Goal: Task Accomplishment & Management: Manage account settings

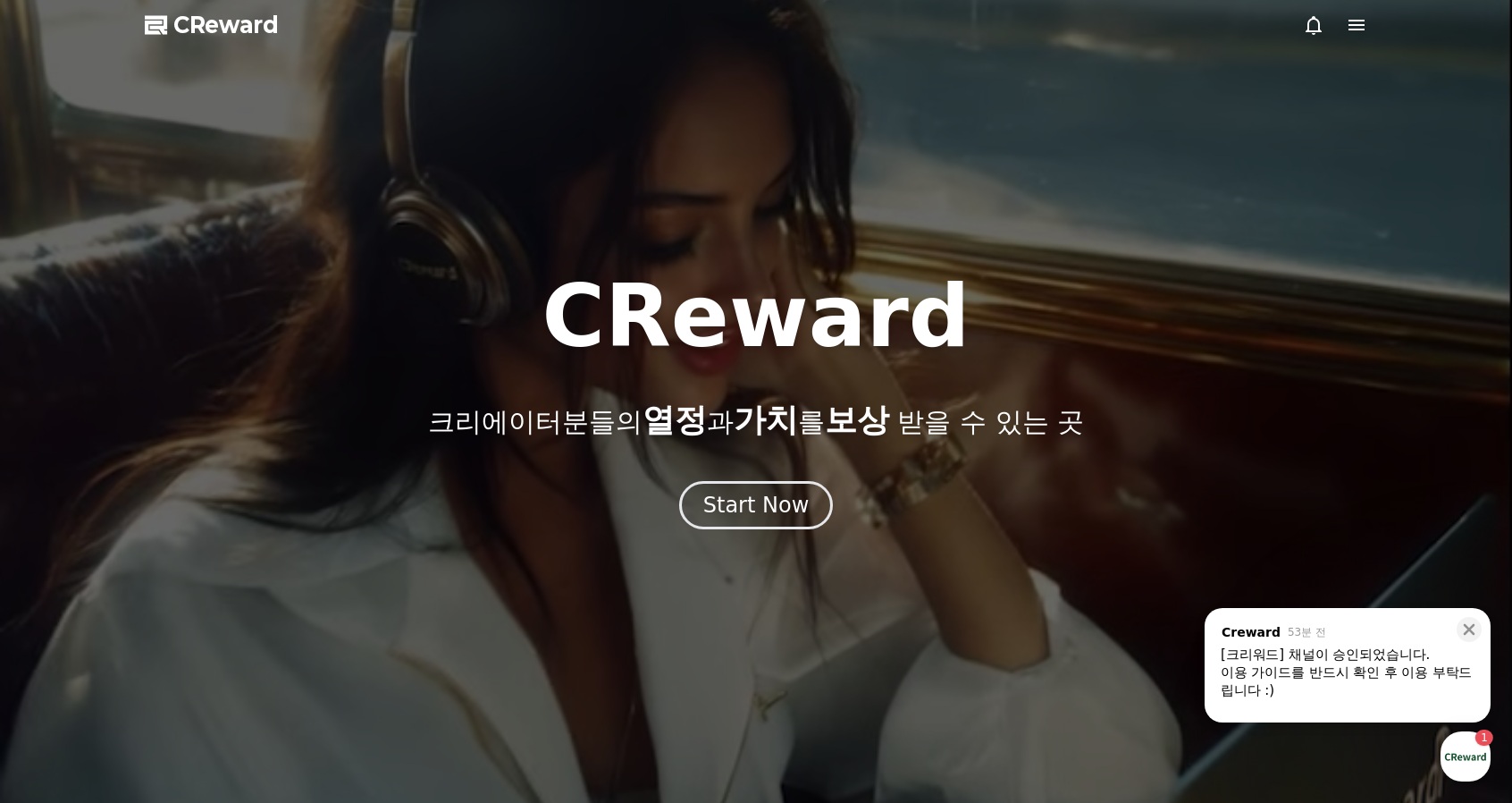
click at [1394, 673] on div "이용 가이드를 반드시 확인 후 이용 부탁드립니다 :)" at bounding box center [1347, 681] width 254 height 35
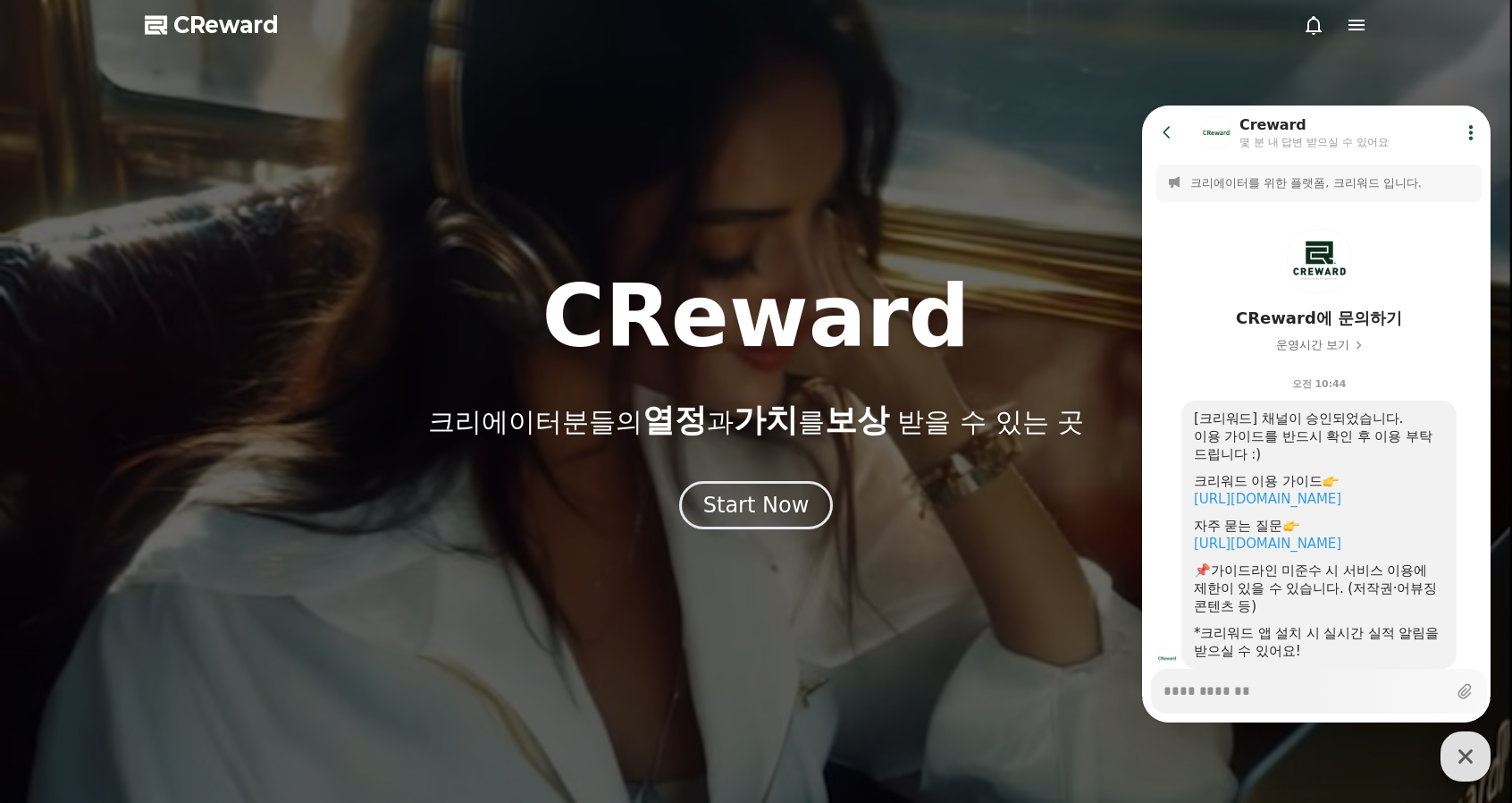
scroll to position [55, 0]
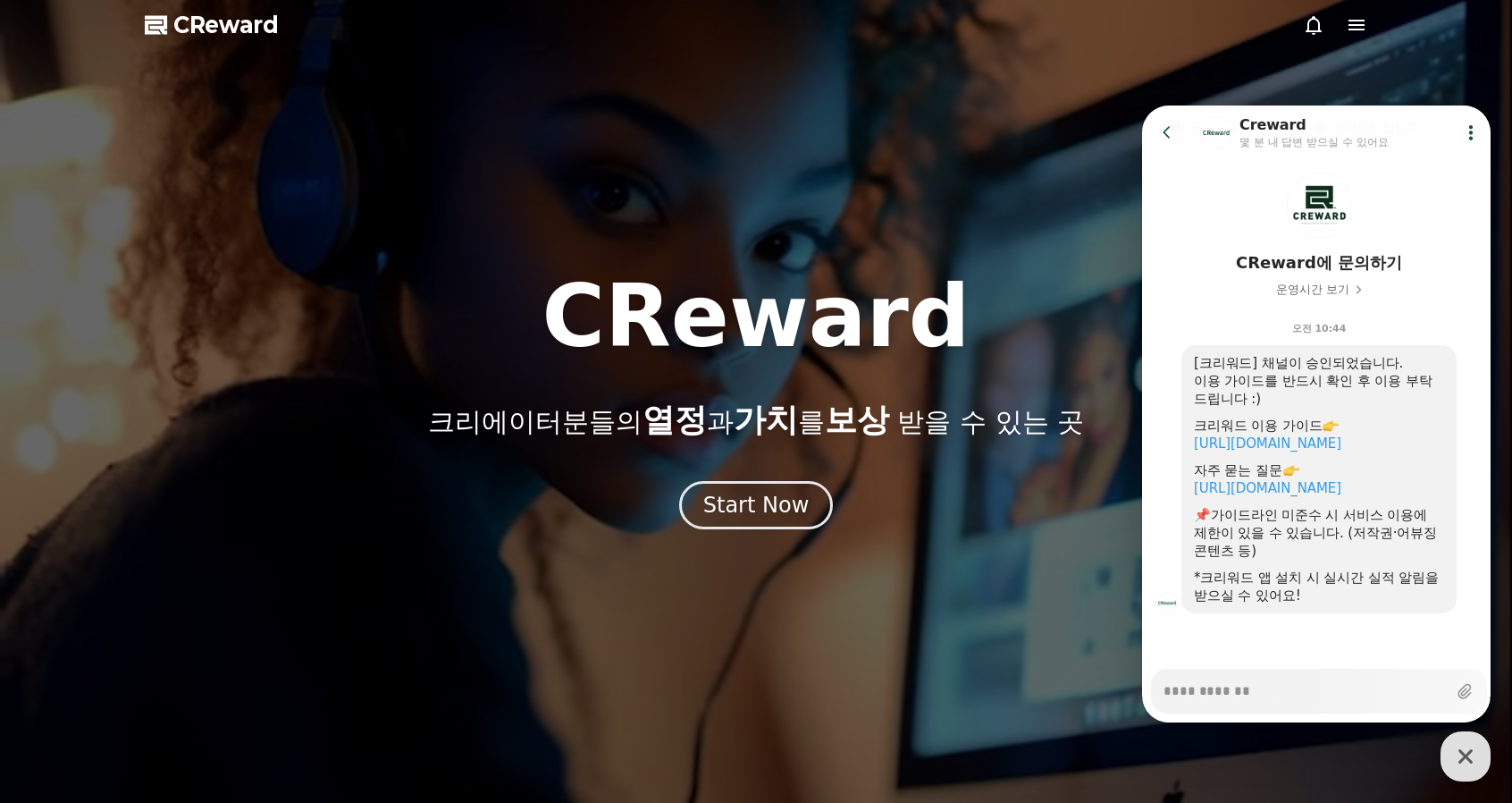
type textarea "*"
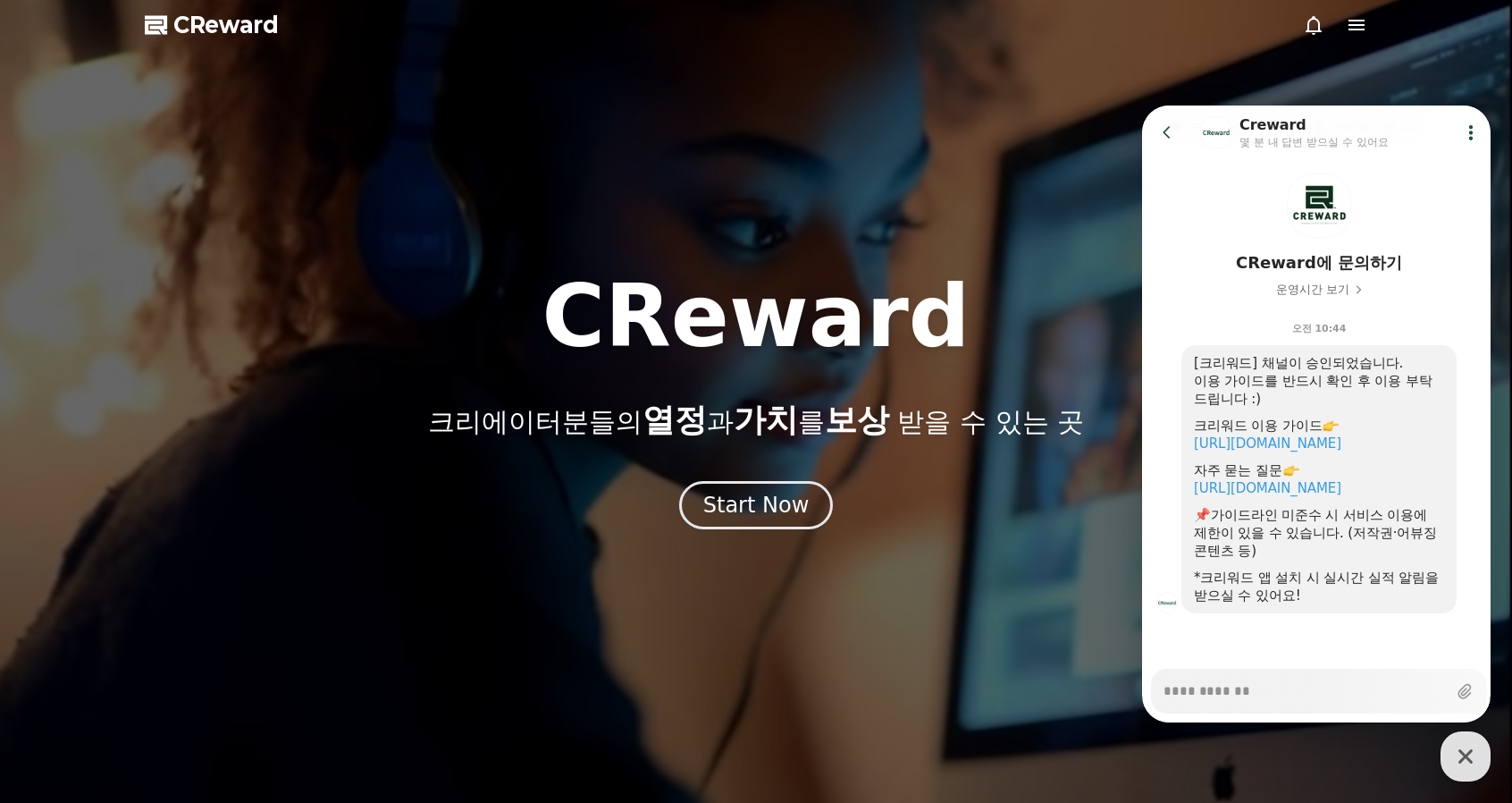
click at [1170, 129] on icon at bounding box center [1167, 131] width 18 height 18
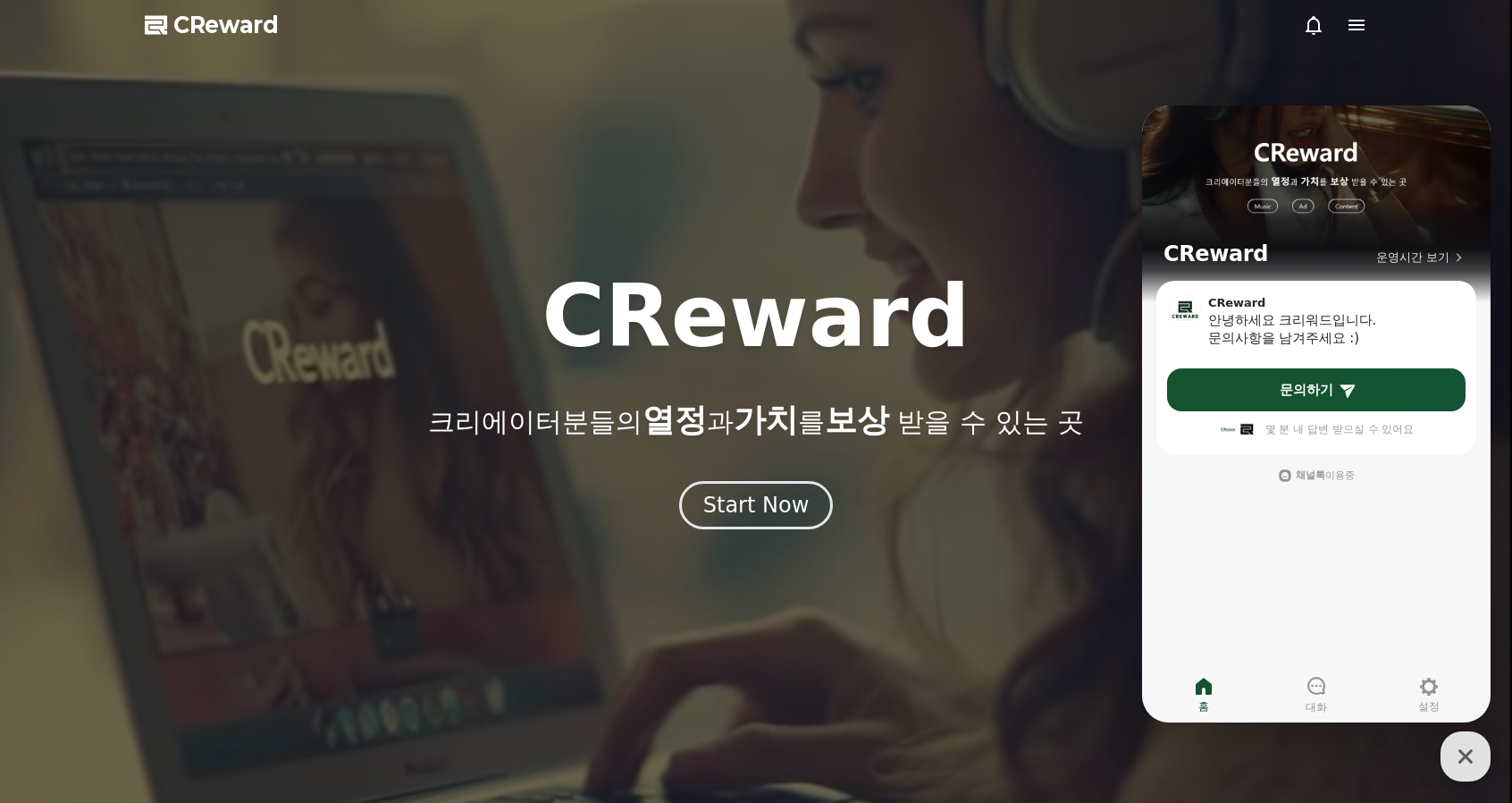
click at [1070, 427] on p "크리에이터분들의 열정 과 가치 를 보상 받을 수 있는 곳" at bounding box center [756, 420] width 655 height 35
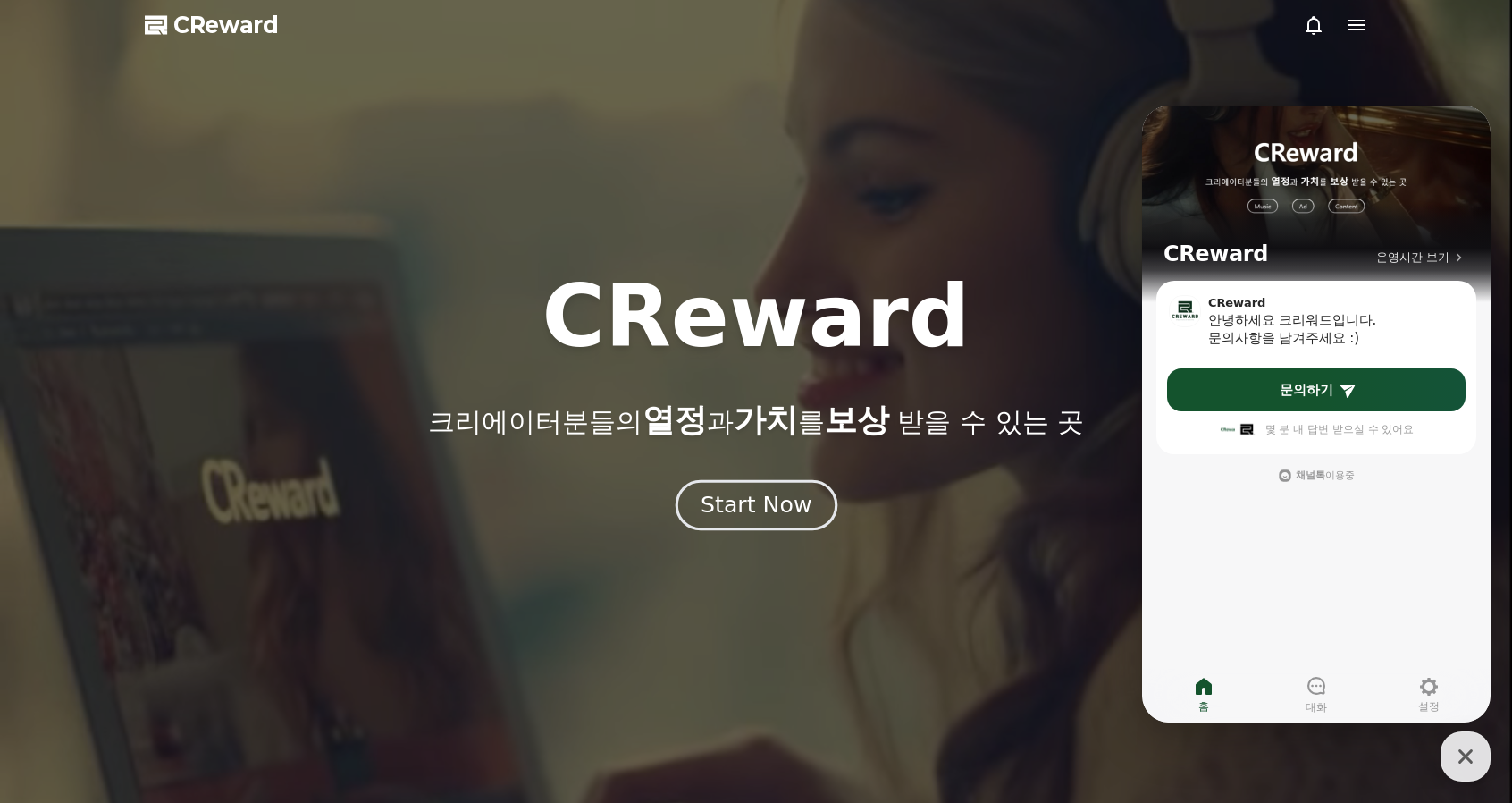
click at [803, 499] on div "Start Now" at bounding box center [755, 505] width 111 height 31
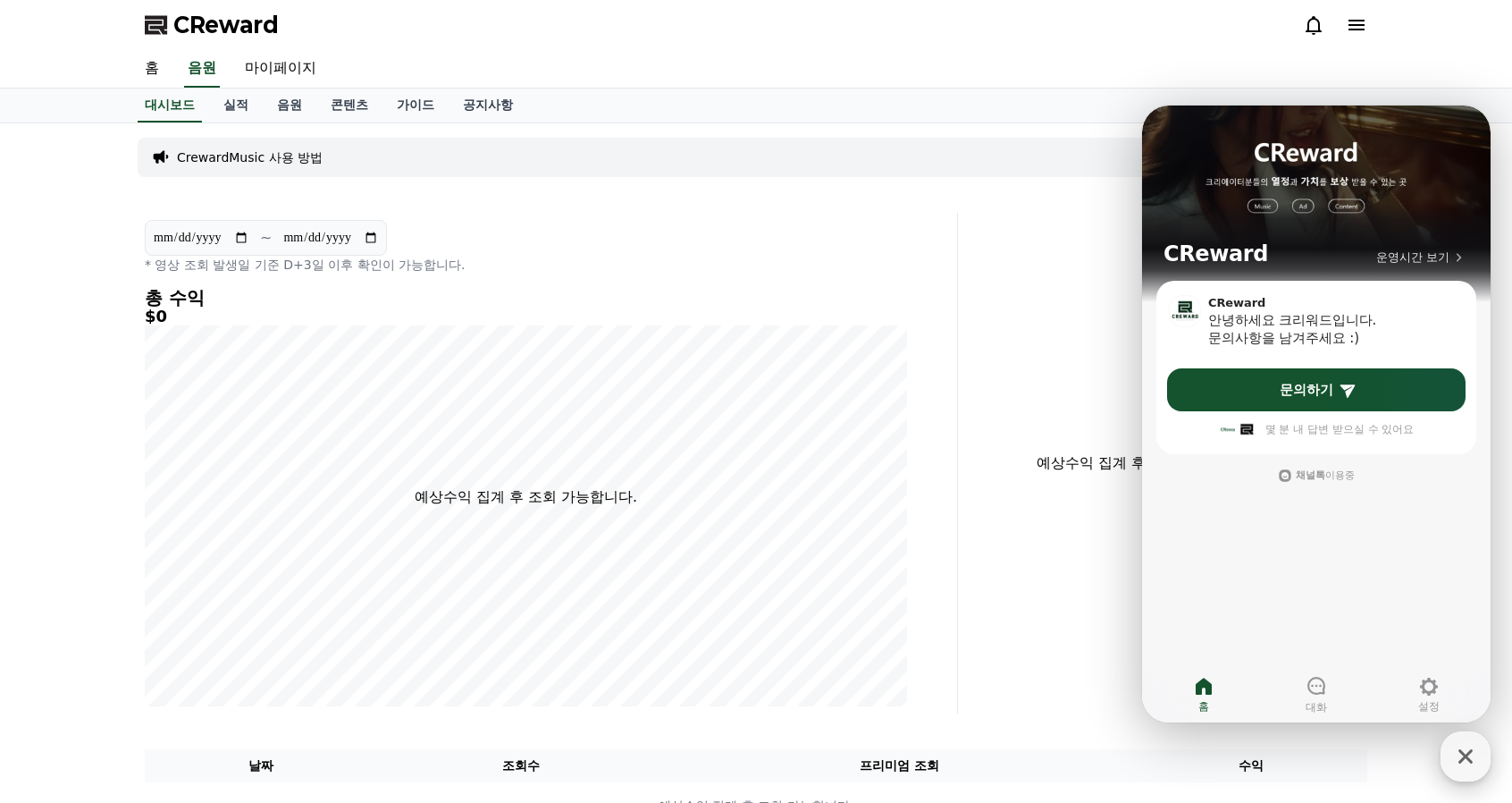
click at [1454, 765] on icon "button" at bounding box center [1465, 756] width 33 height 33
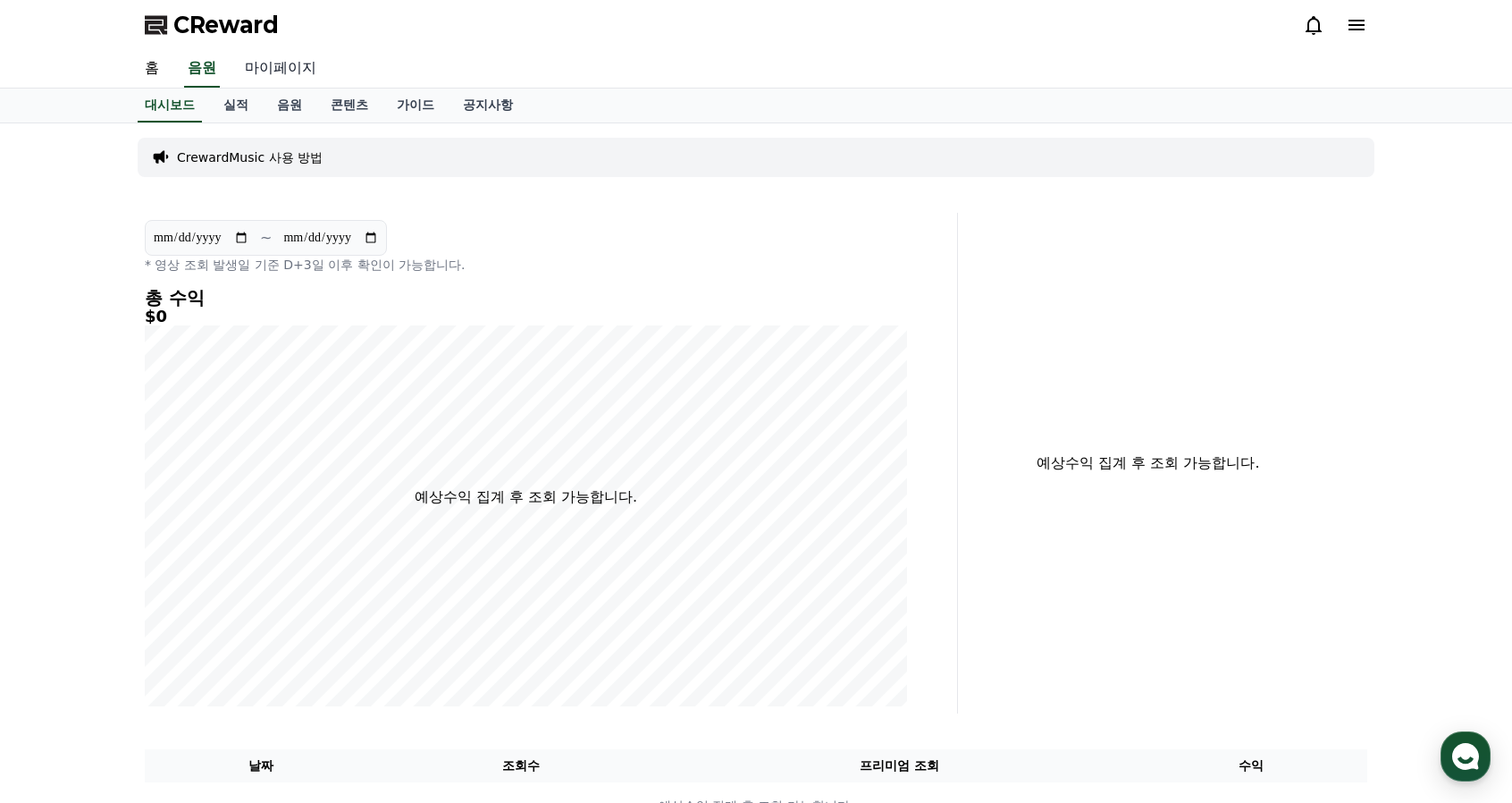
click at [276, 74] on link "마이페이지" at bounding box center [280, 69] width 100 height 37
select select "**********"
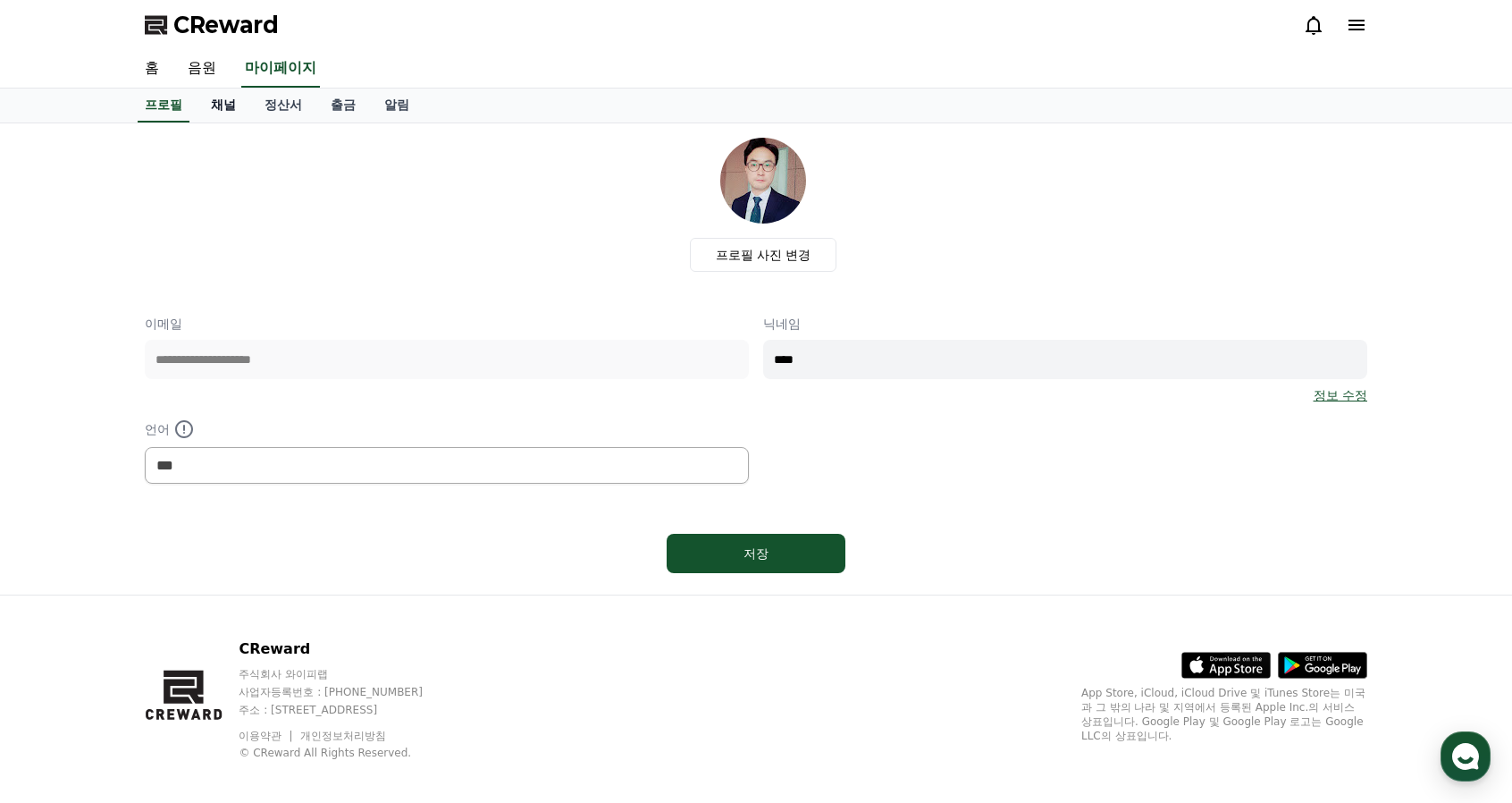
click at [225, 100] on link "채널" at bounding box center [223, 105] width 54 height 34
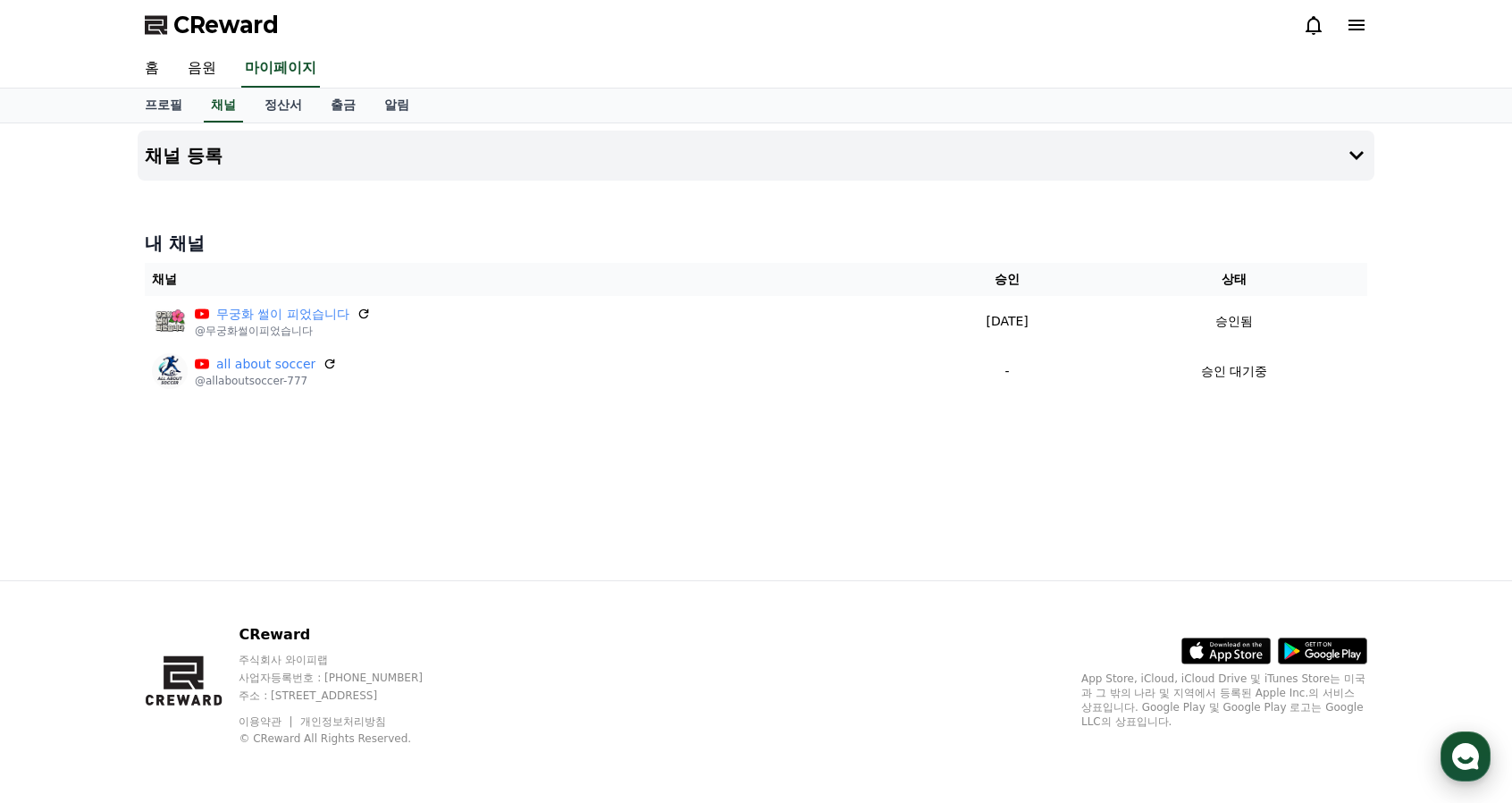
click at [1461, 763] on use "button" at bounding box center [1465, 755] width 27 height 27
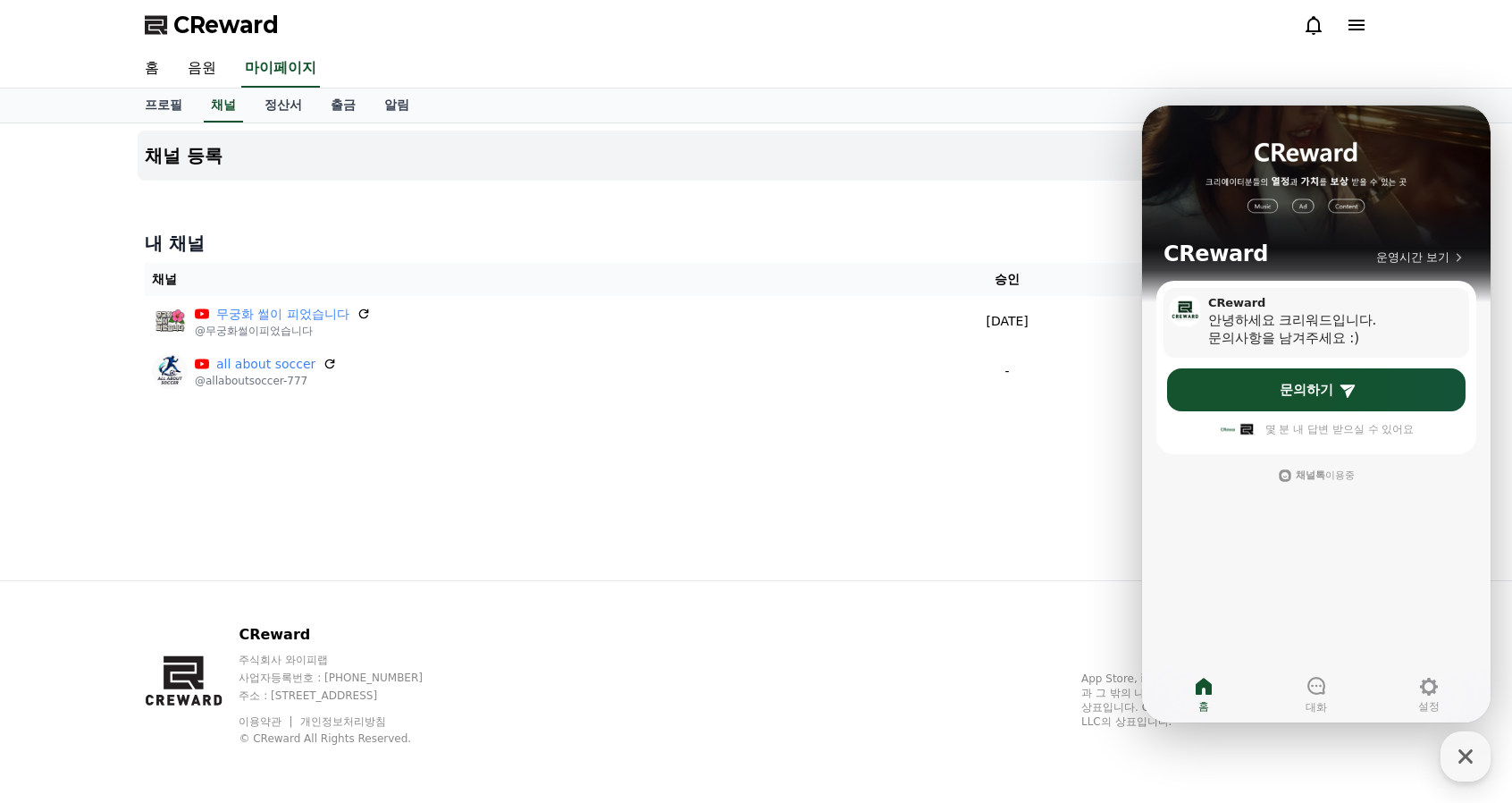
click at [1359, 341] on div "문의사항을 남겨주세요 :)" at bounding box center [1320, 337] width 225 height 18
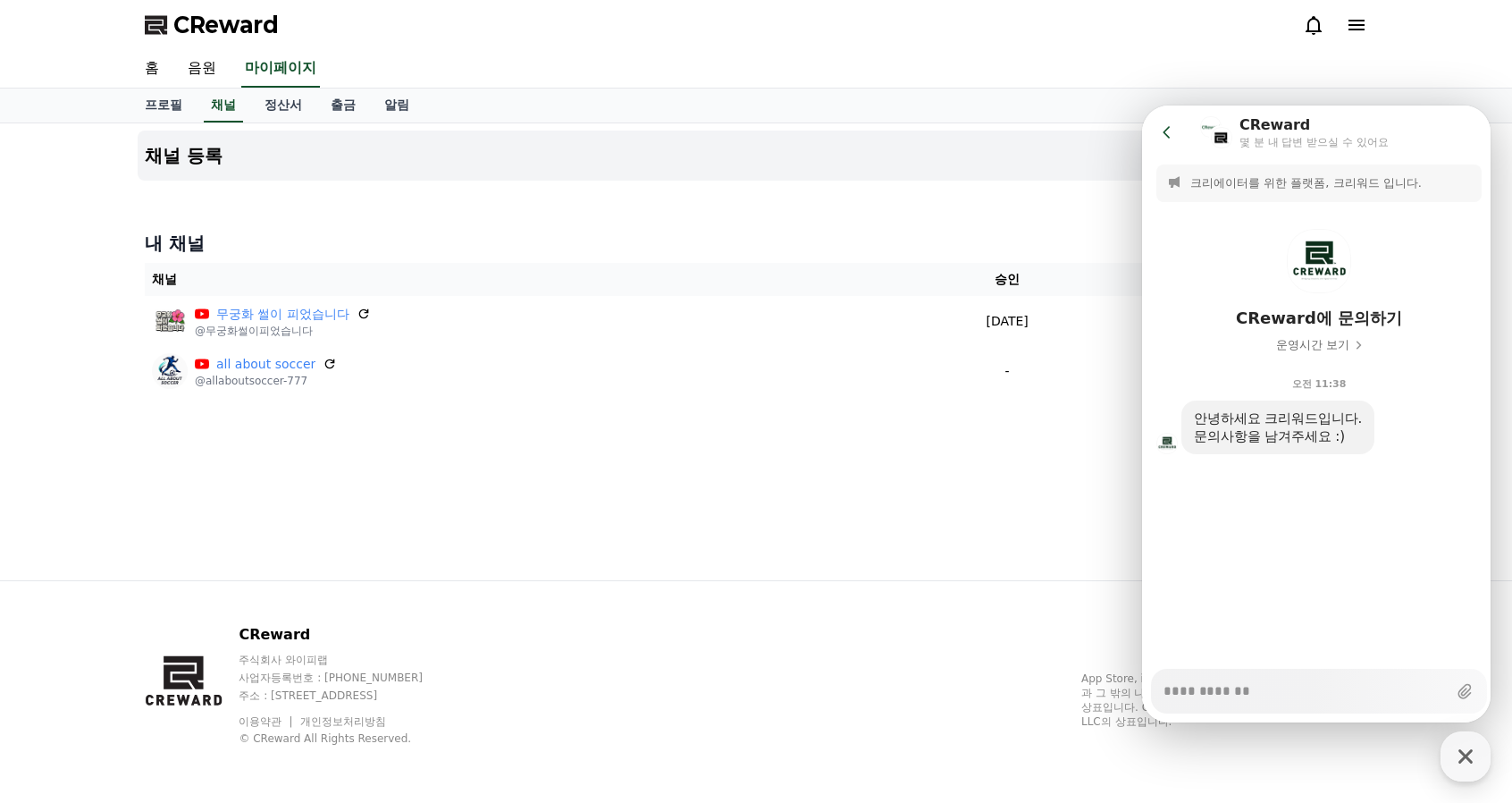
click at [1166, 126] on icon at bounding box center [1167, 131] width 18 height 18
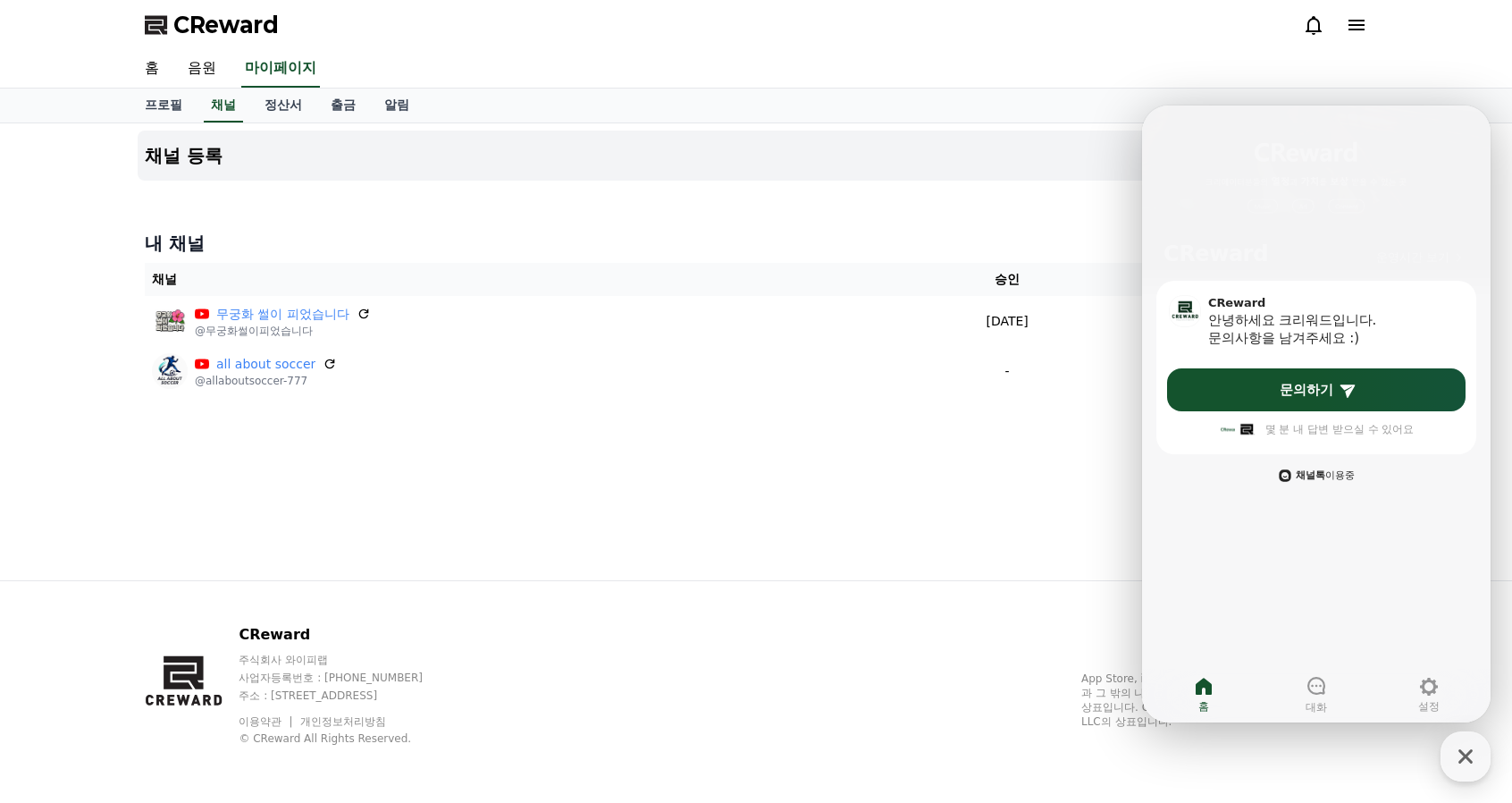
click at [1327, 479] on span "채널톡 이용중" at bounding box center [1324, 475] width 59 height 11
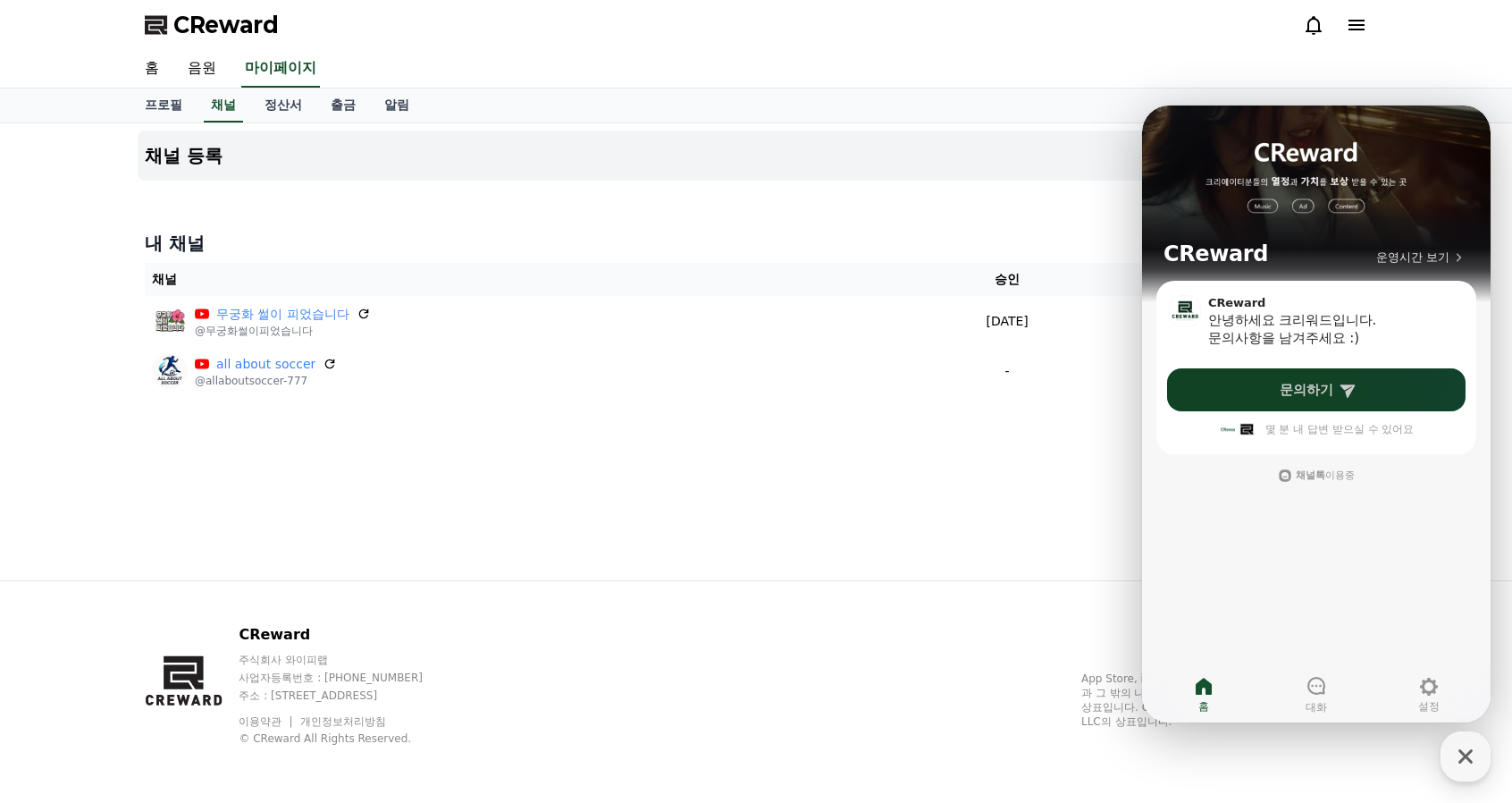
click at [1270, 376] on link "문의하기" at bounding box center [1316, 389] width 298 height 43
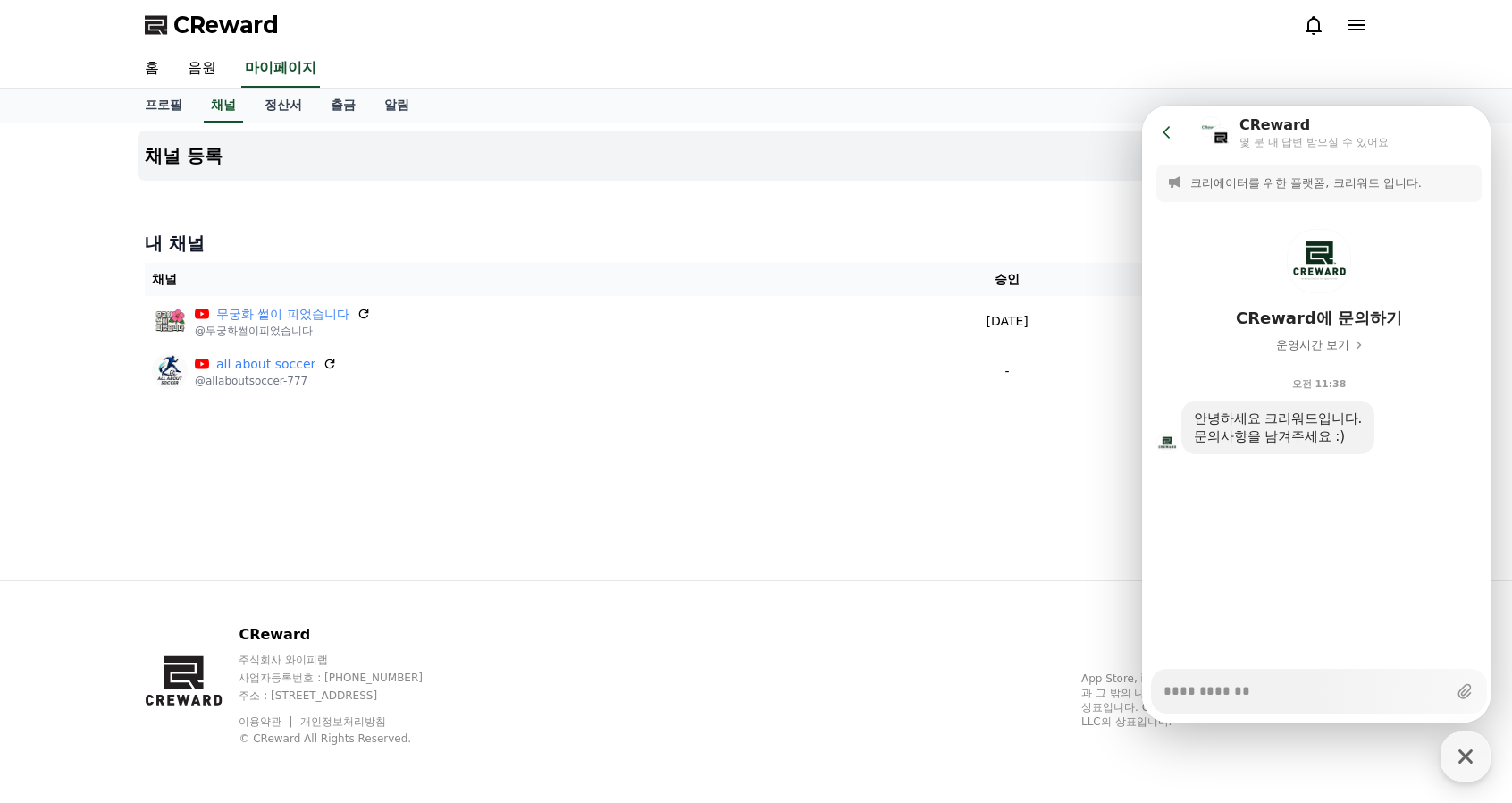
type textarea "*"
click at [1157, 128] on button "Go to previous page" at bounding box center [1174, 132] width 47 height 35
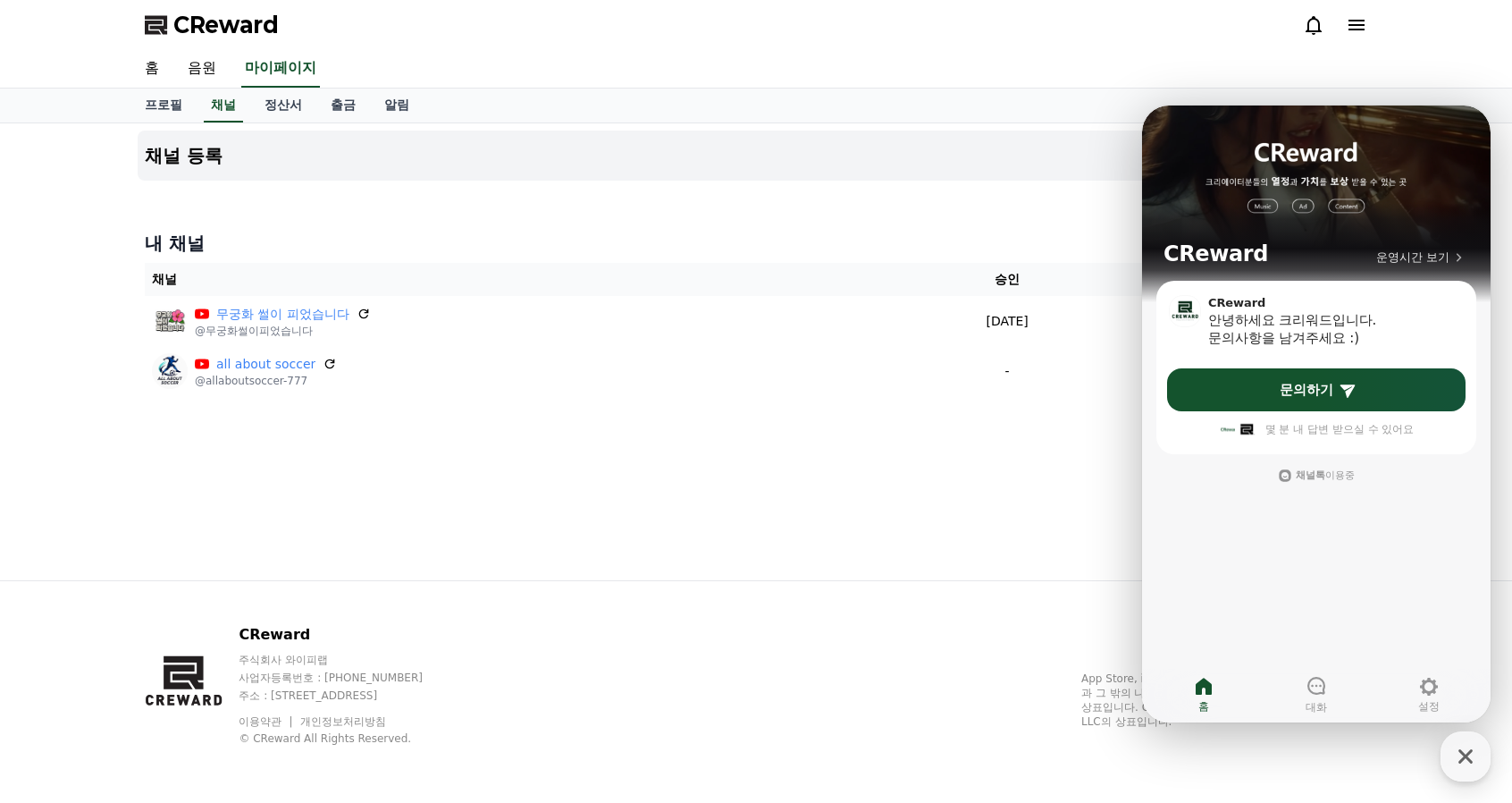
click at [1026, 495] on div "채널 등록 내 채널 채널 승인 상태 무궁화 썰이 피었습니다 @무궁화썰이피었습니다 [DATE] 09-18 승인됨 all about soccer …" at bounding box center [755, 351] width 1250 height 456
click at [1441, 752] on button "CReward 상담 버튼" at bounding box center [1465, 756] width 50 height 50
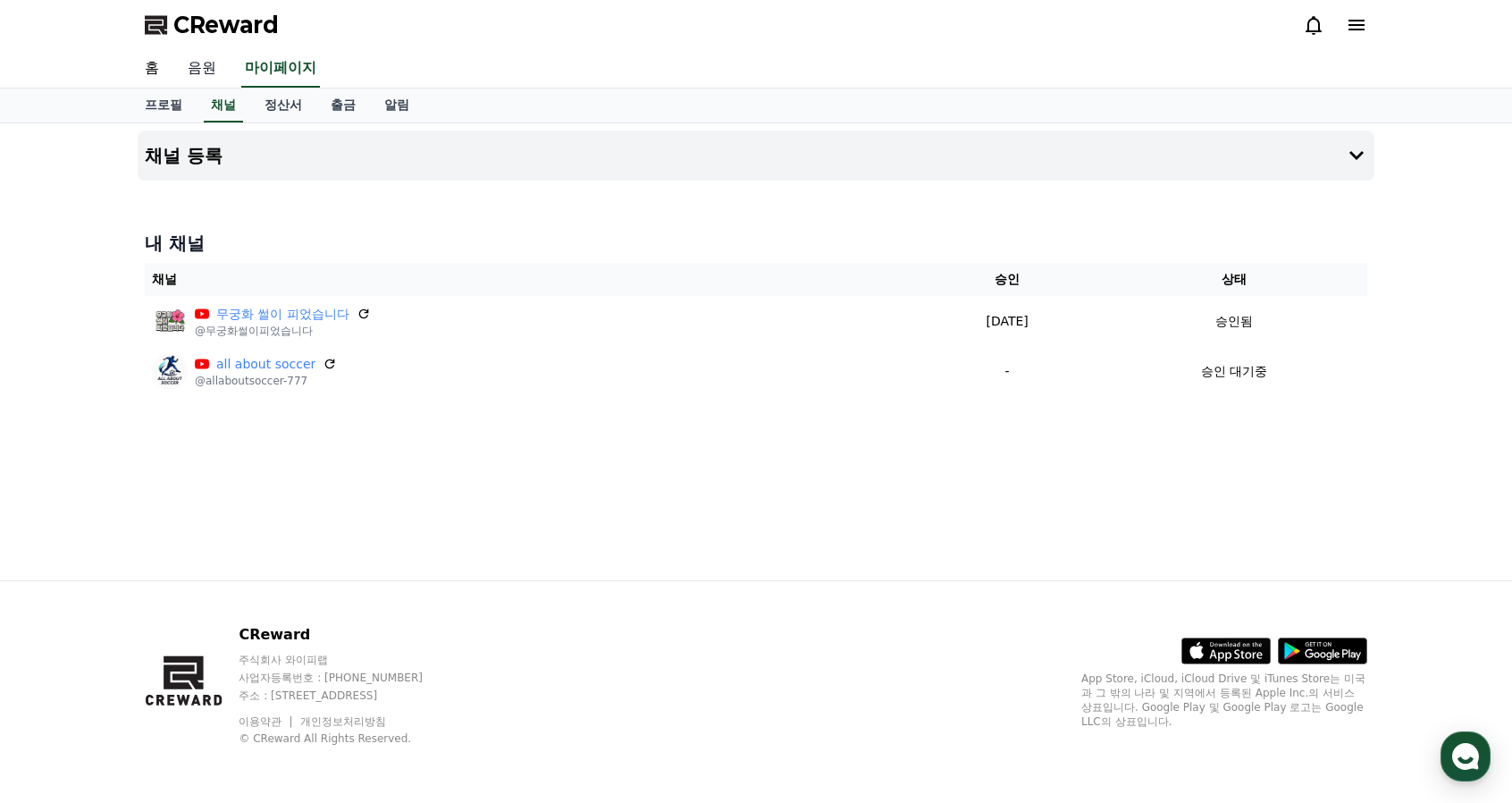
click at [223, 60] on link "음원" at bounding box center [201, 69] width 57 height 37
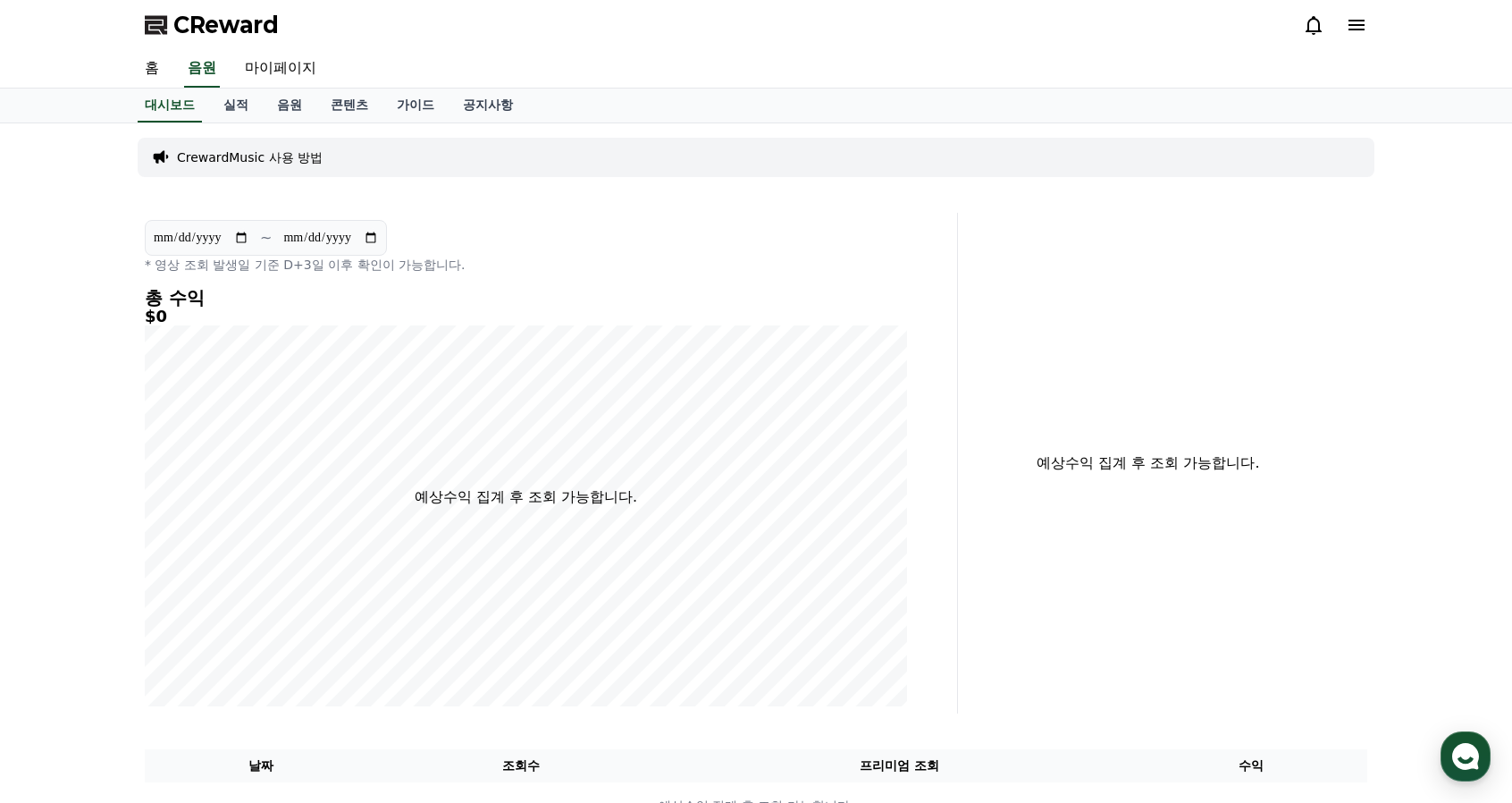
click at [206, 27] on span "CReward" at bounding box center [225, 25] width 105 height 29
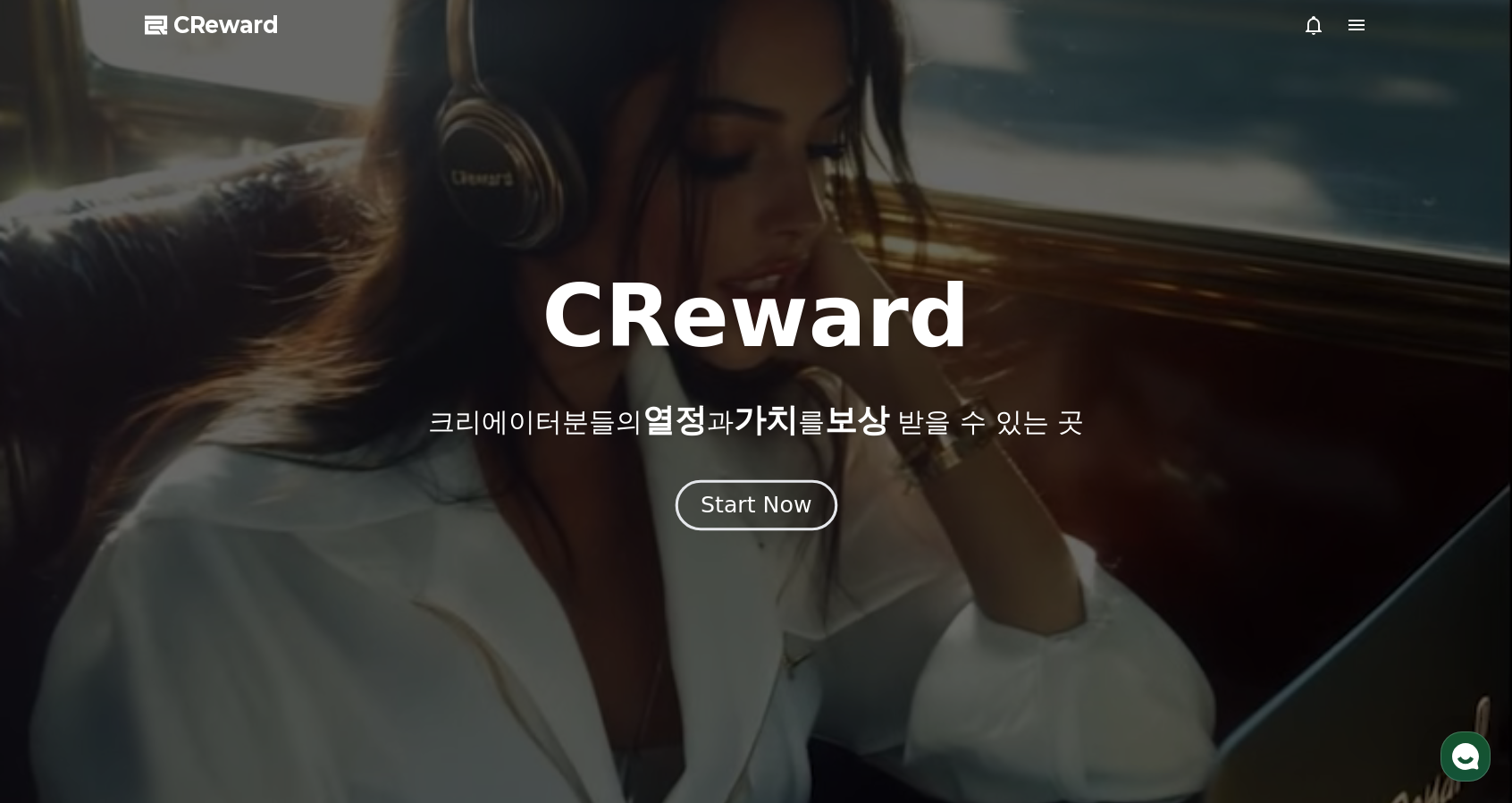
click at [786, 492] on div "Start Now" at bounding box center [755, 505] width 111 height 31
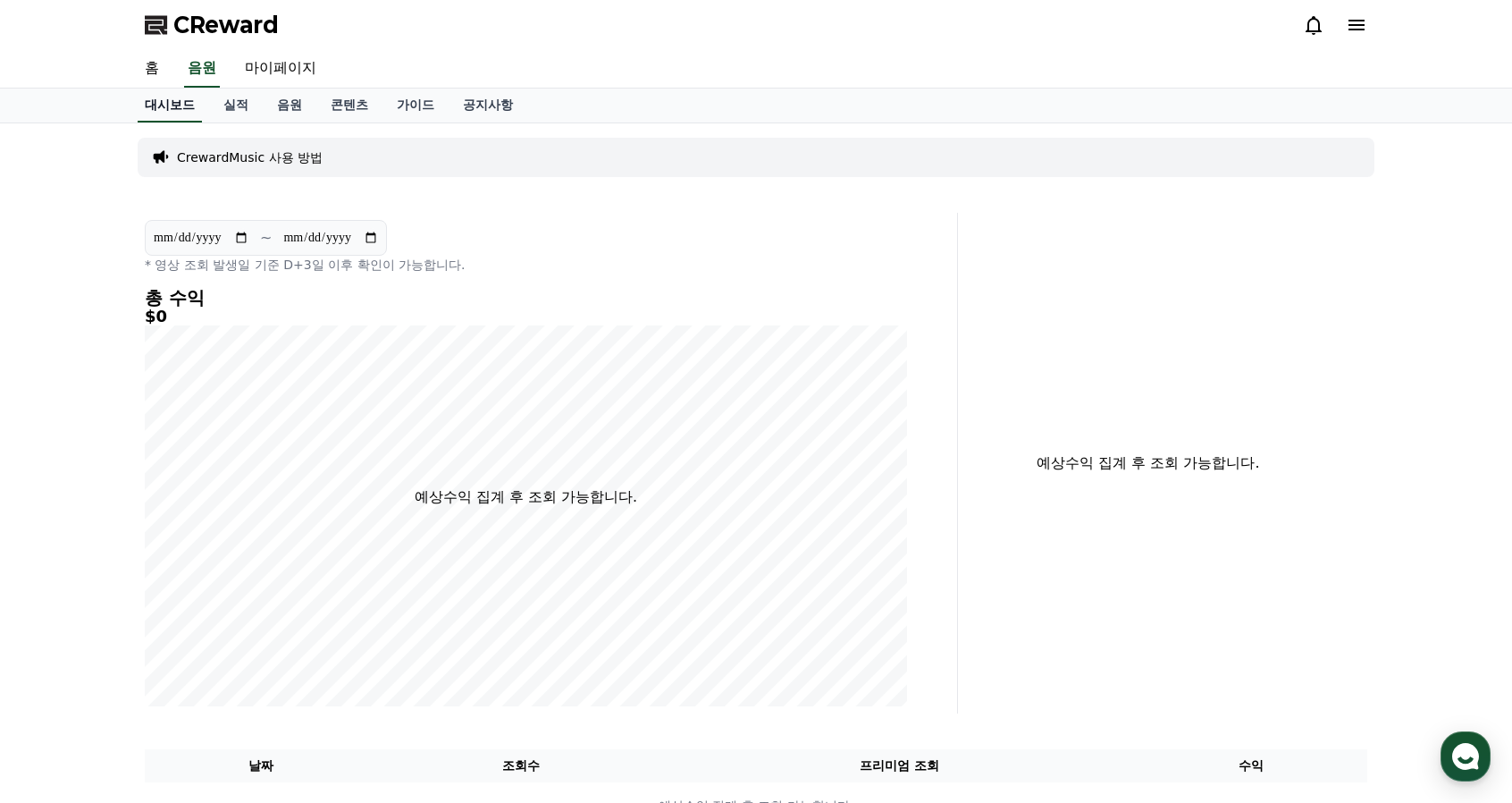
click at [163, 101] on link "대시보드" at bounding box center [169, 105] width 64 height 34
click at [225, 27] on span "CReward" at bounding box center [225, 25] width 105 height 29
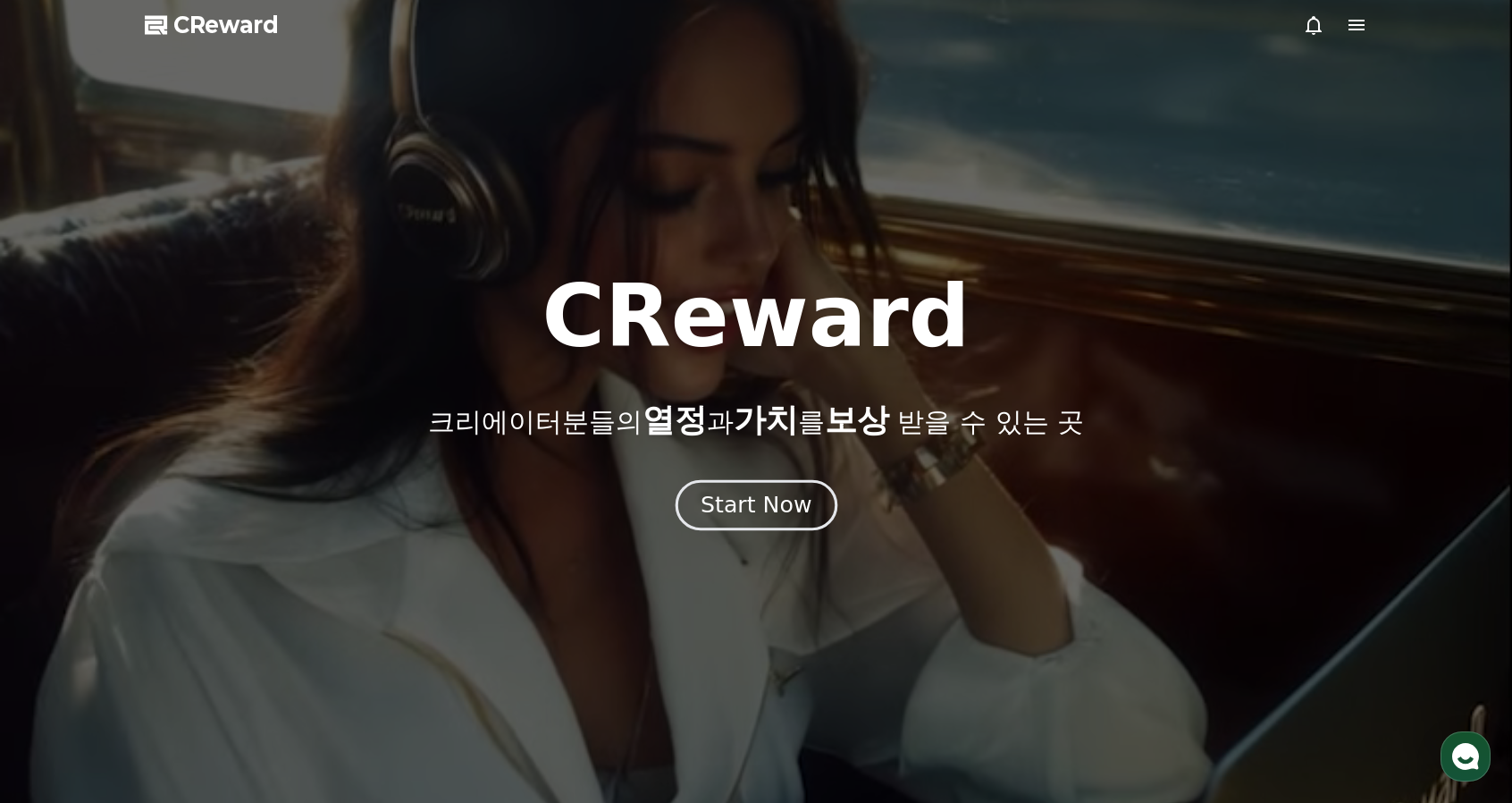
click at [797, 481] on div "CReward 크리에이터분들의 열정 과 가치 를 보상 받을 수 있는 곳 Start Now" at bounding box center [756, 402] width 1512 height 255
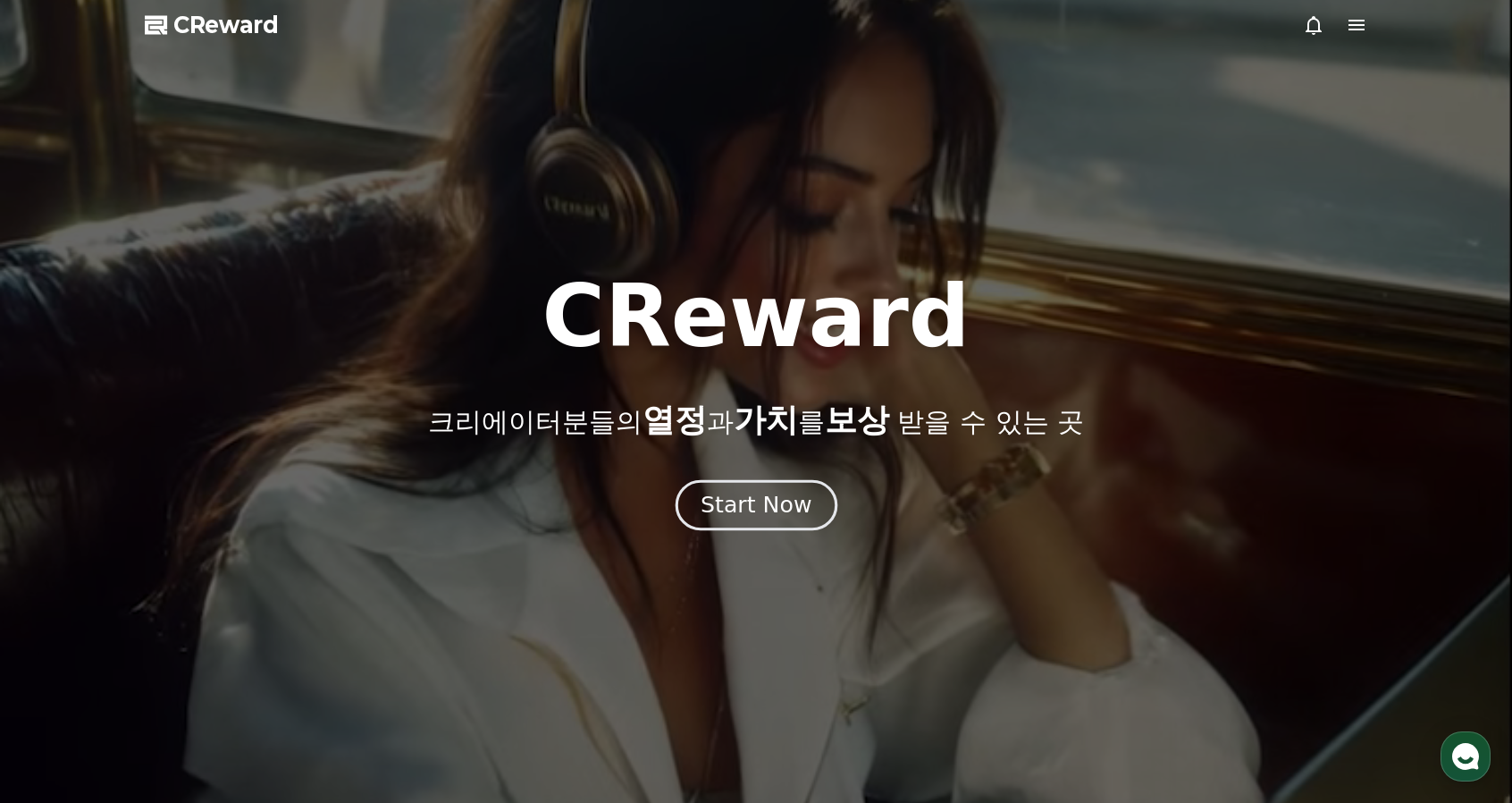
click at [806, 506] on button "Start Now" at bounding box center [755, 505] width 162 height 51
